Goal: Find specific page/section: Find specific page/section

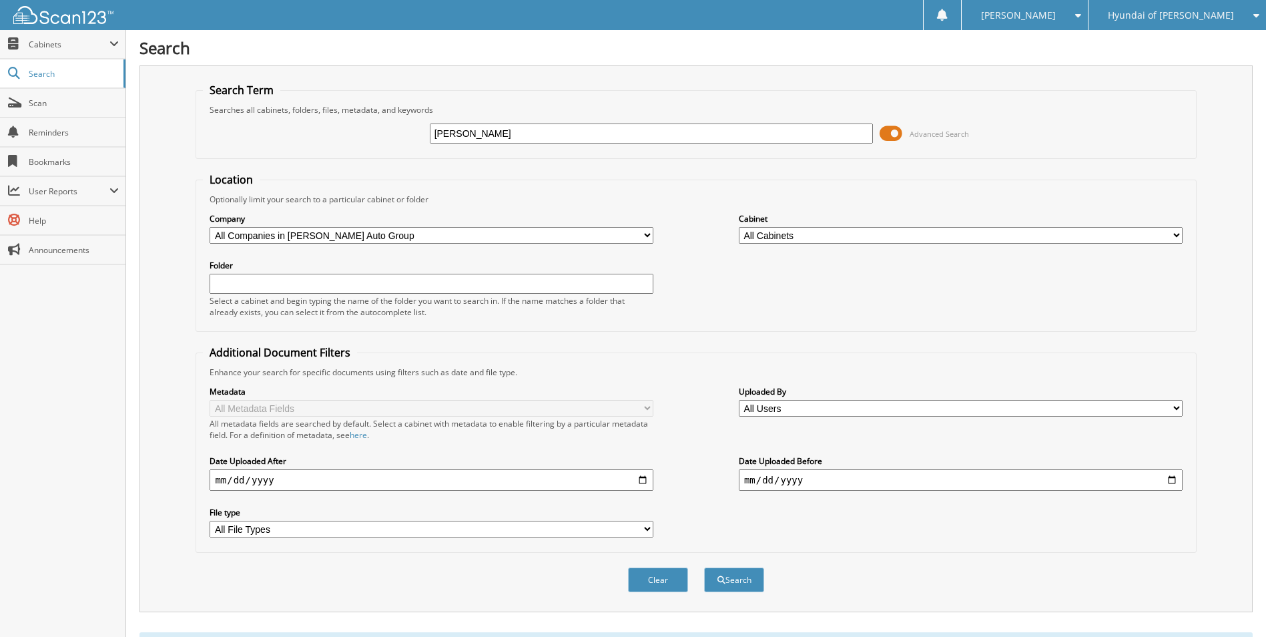
click at [1172, 11] on span "Hyundai of [PERSON_NAME]" at bounding box center [1171, 15] width 126 height 8
click at [1175, 37] on link "[PERSON_NAME] Chevrolet Inc" at bounding box center [1178, 41] width 178 height 23
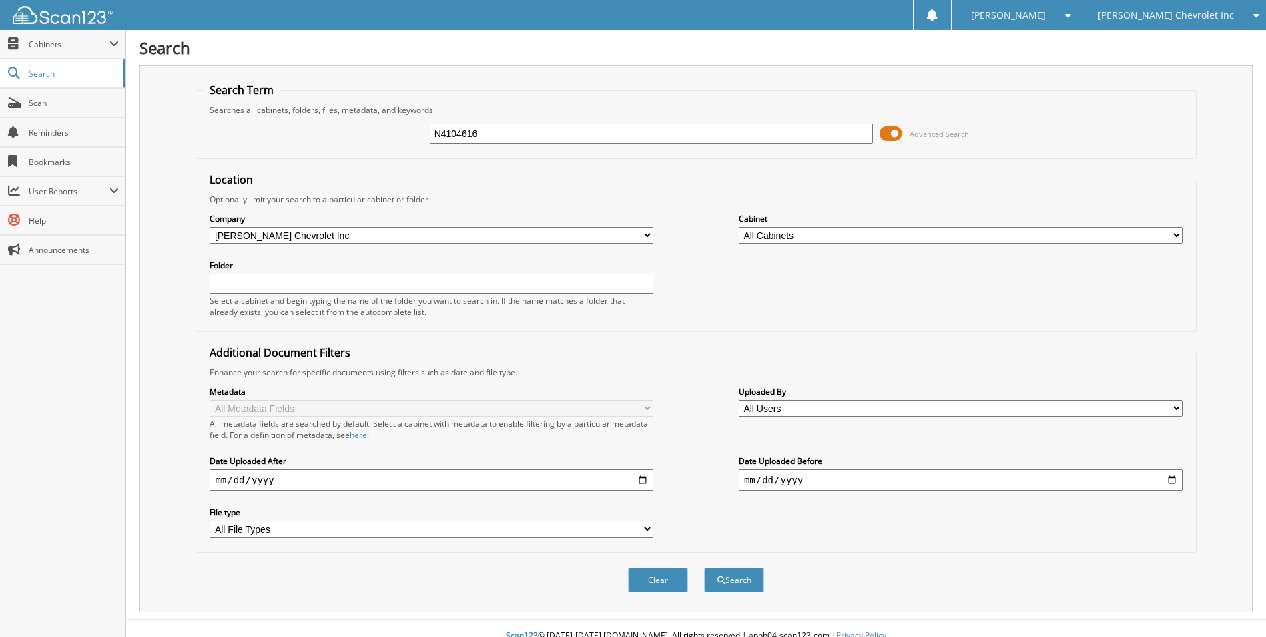
type input "N4104616"
click at [704, 567] on button "Search" at bounding box center [734, 579] width 60 height 25
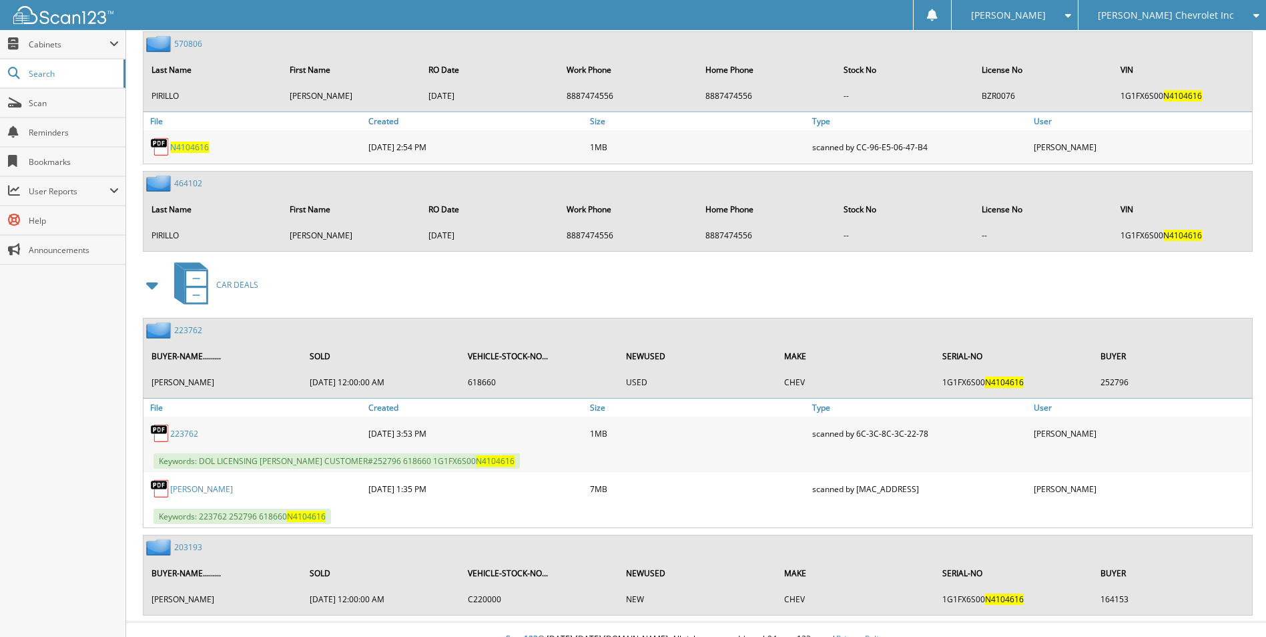
scroll to position [992, 0]
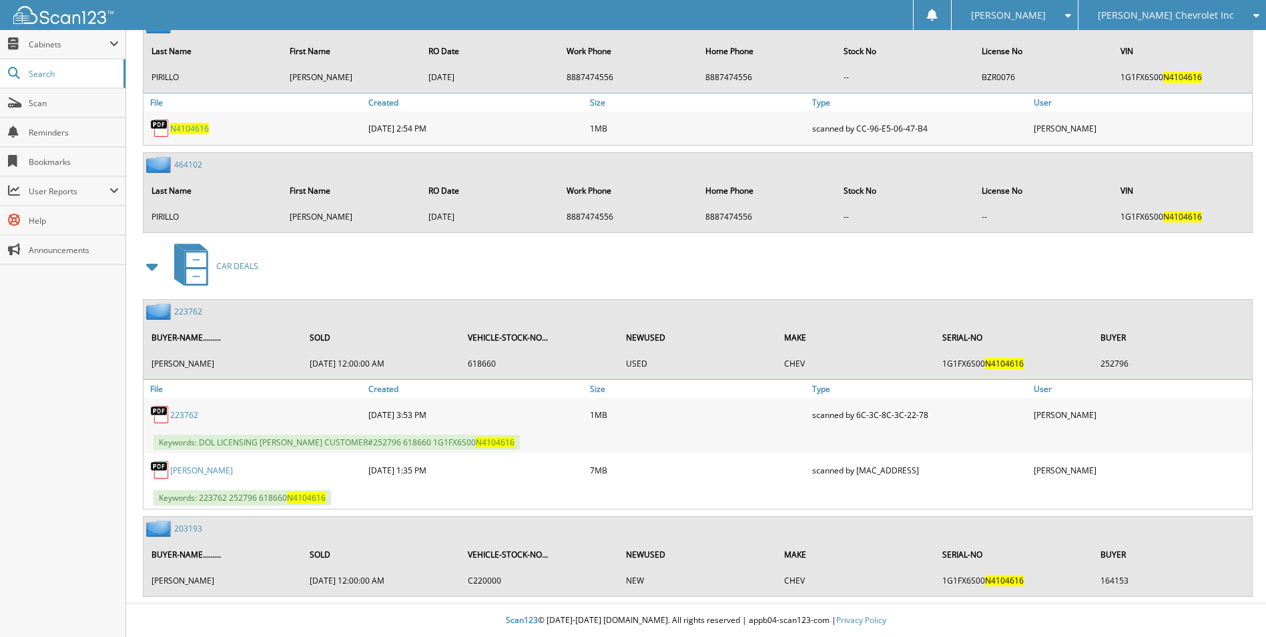
click at [196, 312] on link "223762" at bounding box center [188, 311] width 28 height 11
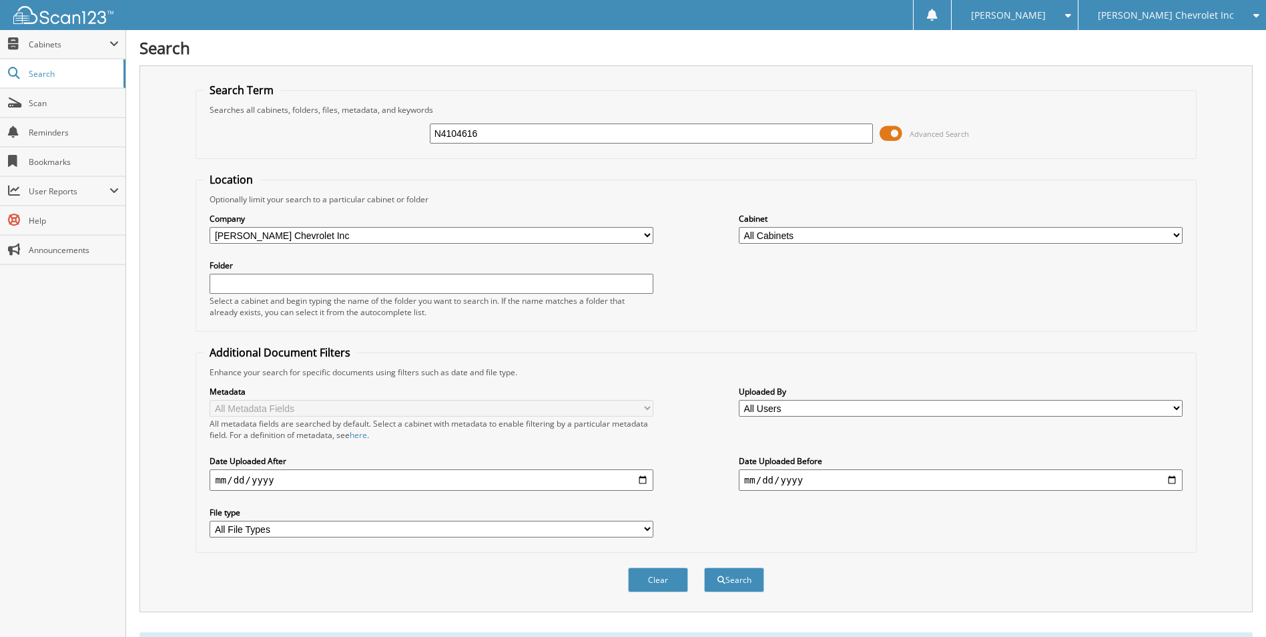
drag, startPoint x: 493, startPoint y: 132, endPoint x: 359, endPoint y: 128, distance: 134.3
click at [359, 128] on div "N4104616 Advanced Search" at bounding box center [696, 133] width 986 height 36
type input "ROSCAMP"
click at [704, 567] on button "Search" at bounding box center [734, 579] width 60 height 25
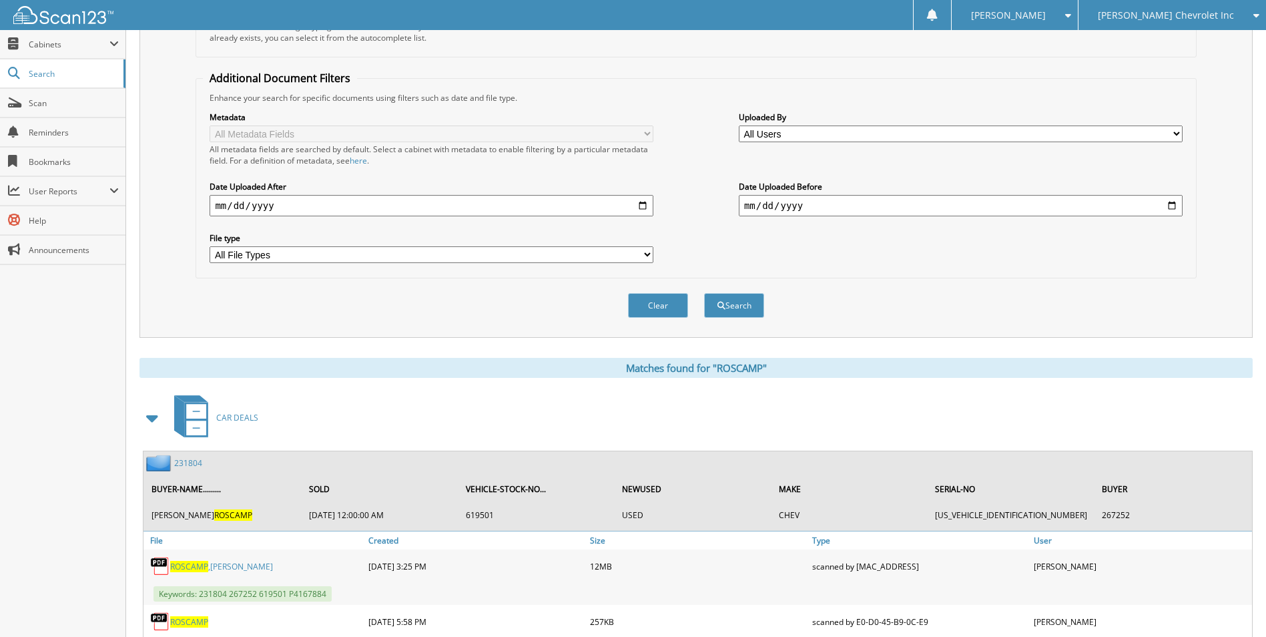
scroll to position [395, 0]
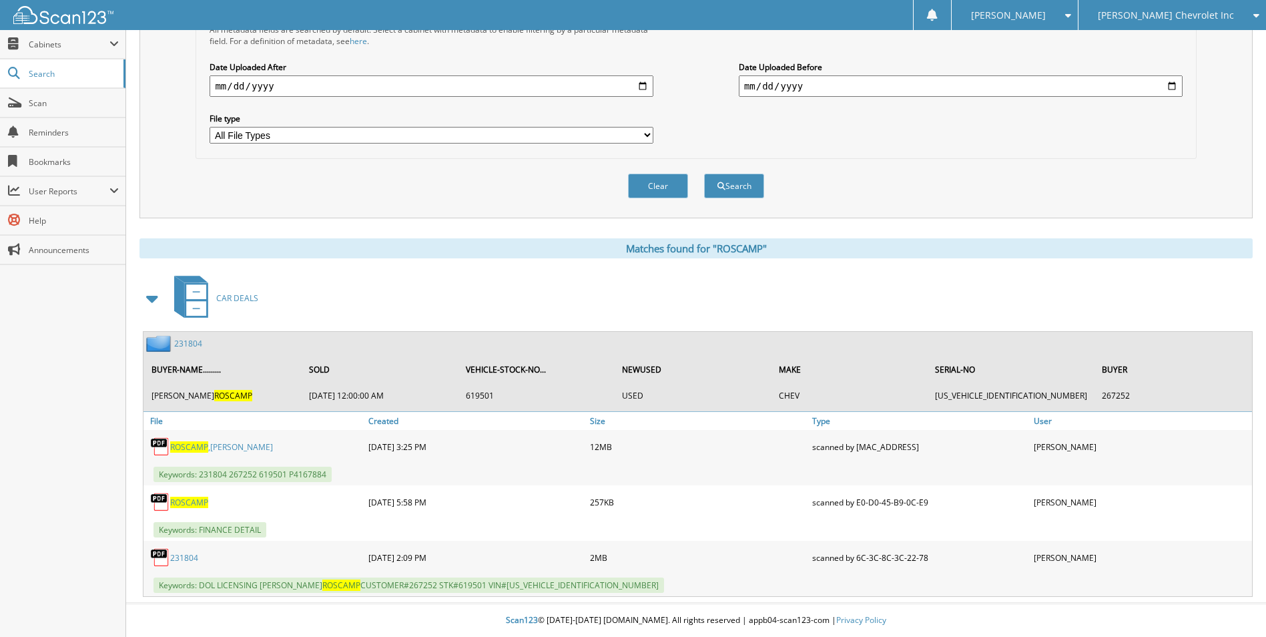
click at [194, 446] on span "ROSCAMP" at bounding box center [189, 446] width 38 height 11
